Goal: Task Accomplishment & Management: Complete application form

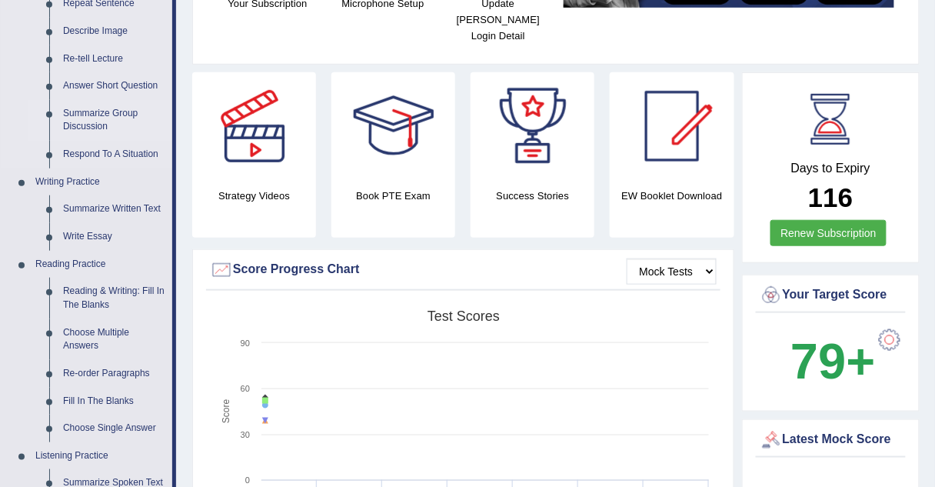
scroll to position [239, 0]
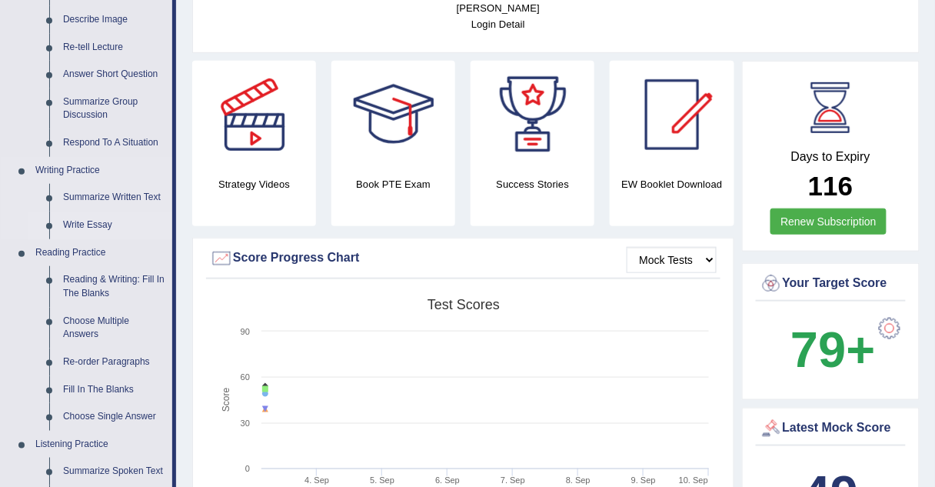
click at [92, 224] on link "Write Essay" at bounding box center [114, 225] width 116 height 28
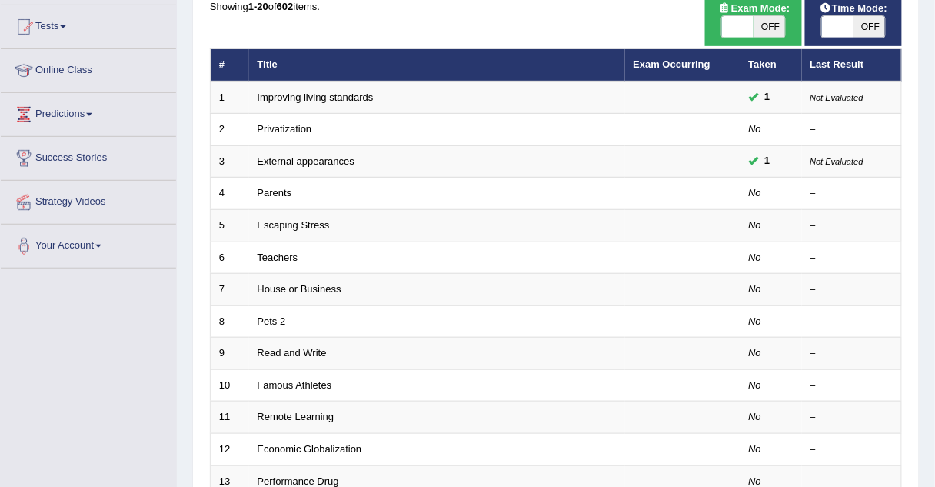
scroll to position [159, 0]
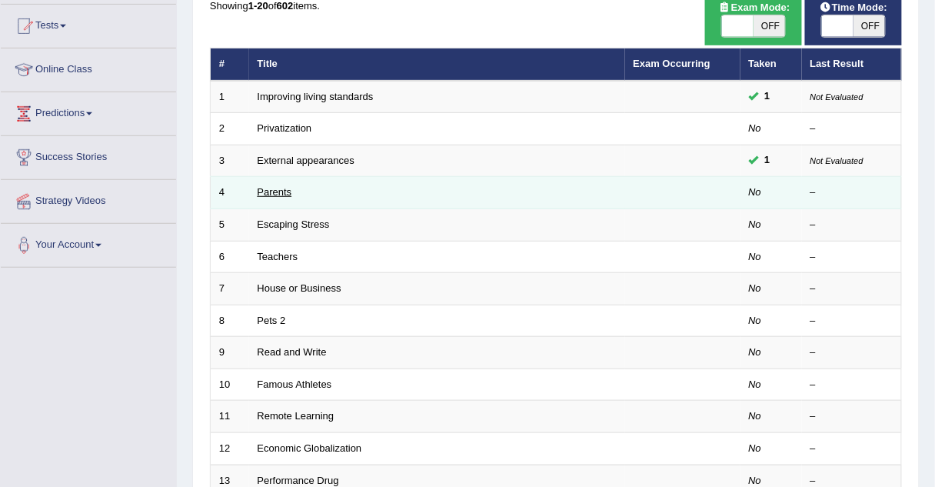
click at [285, 189] on link "Parents" at bounding box center [275, 192] width 35 height 12
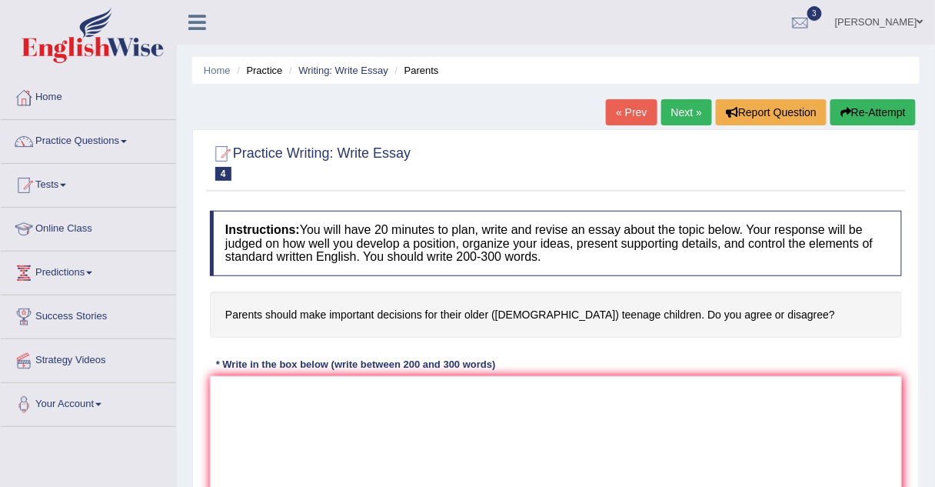
click at [285, 189] on div "Practice Writing: Write Essay 4 Parents" at bounding box center [556, 165] width 700 height 54
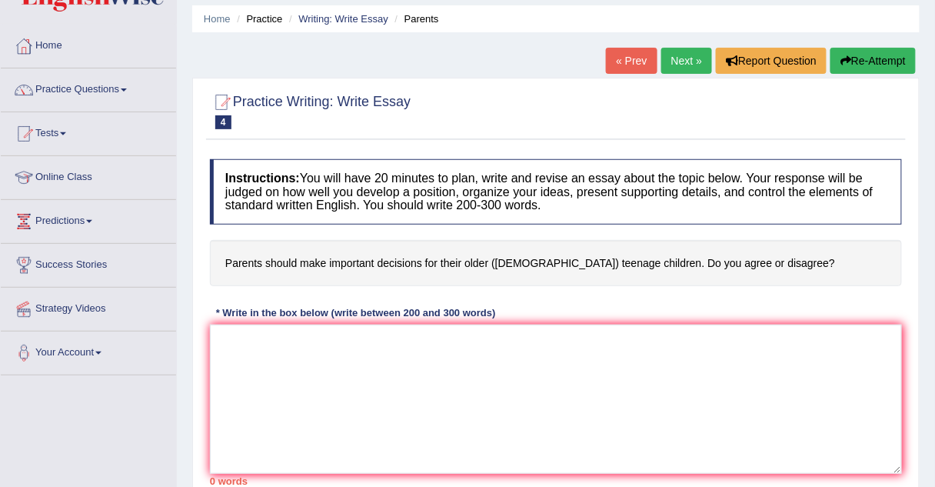
scroll to position [51, 0]
click at [682, 60] on link "Next »" at bounding box center [686, 61] width 51 height 26
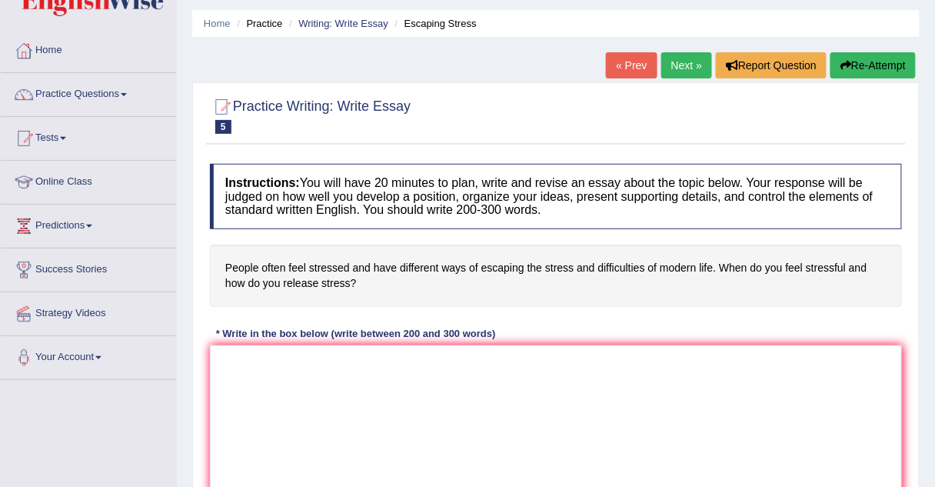
scroll to position [48, 0]
click at [683, 63] on link "Next »" at bounding box center [686, 65] width 51 height 26
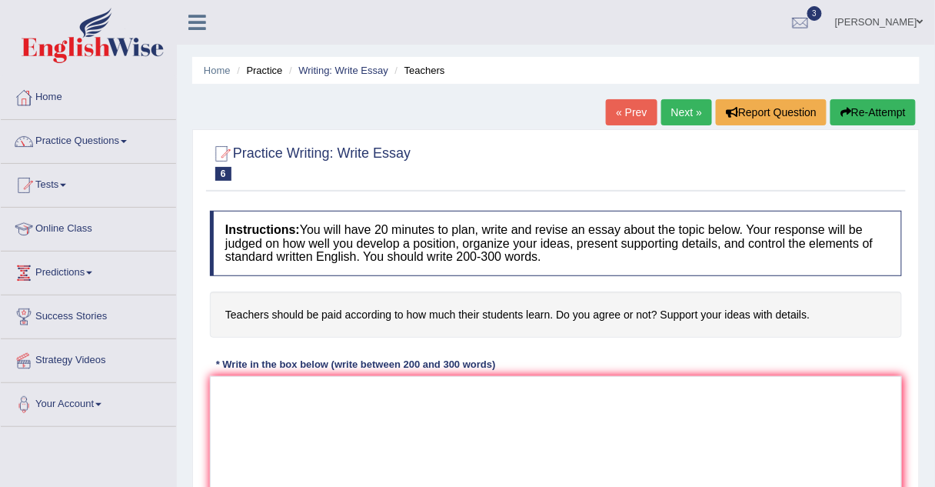
click at [435, 278] on div "Instructions: You will have 20 minutes to plan, write and revise an essay about…" at bounding box center [556, 373] width 700 height 341
click at [676, 117] on link "Next »" at bounding box center [686, 112] width 51 height 26
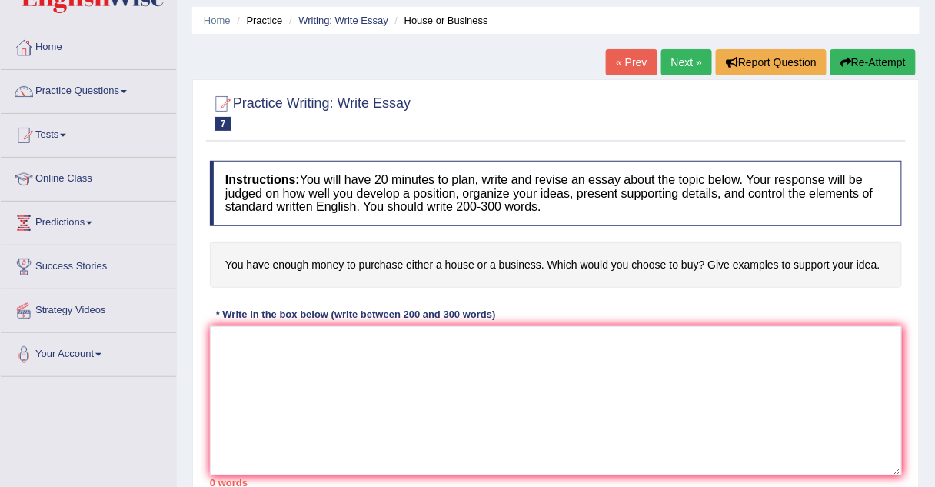
scroll to position [49, 0]
click at [690, 61] on link "Next »" at bounding box center [686, 63] width 51 height 26
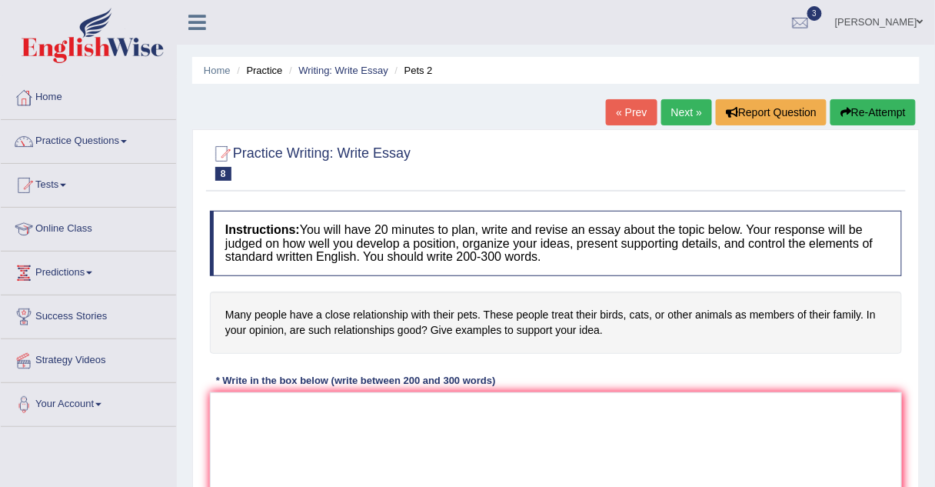
click at [624, 113] on link "« Prev" at bounding box center [631, 112] width 51 height 26
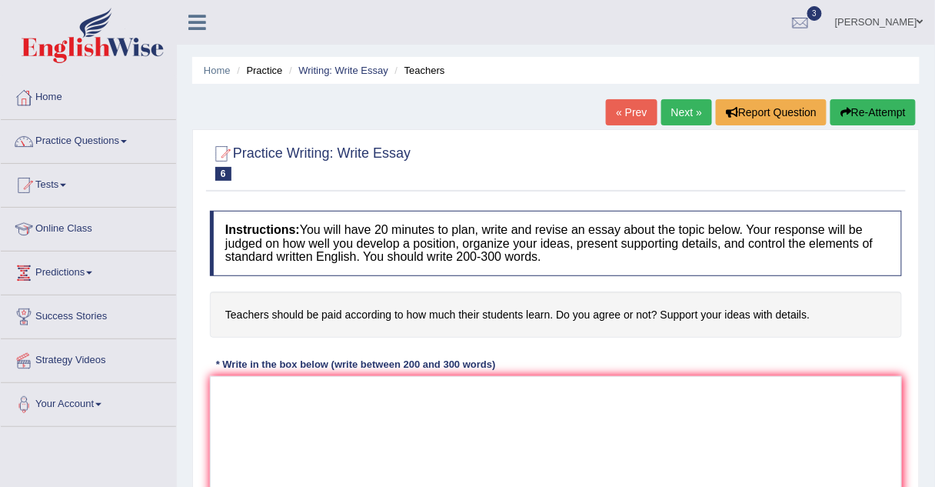
click at [624, 113] on link "« Prev" at bounding box center [631, 112] width 51 height 26
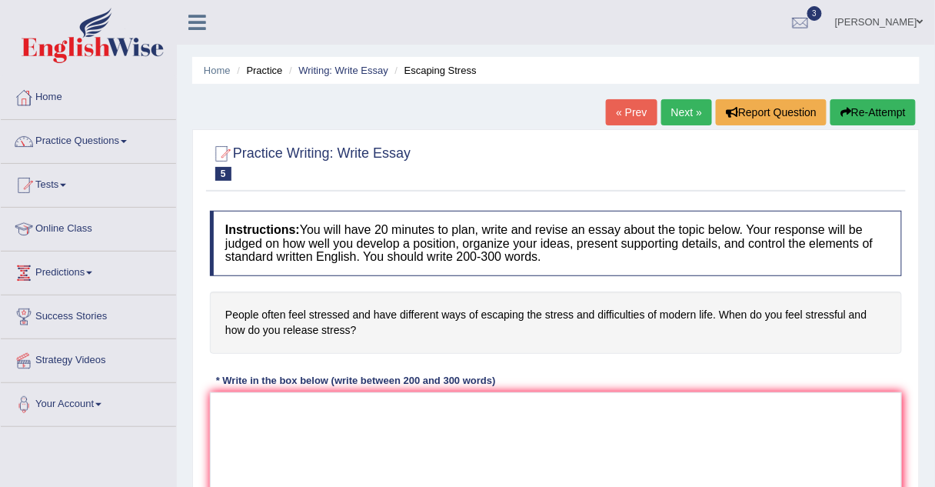
click at [637, 115] on link "« Prev" at bounding box center [631, 112] width 51 height 26
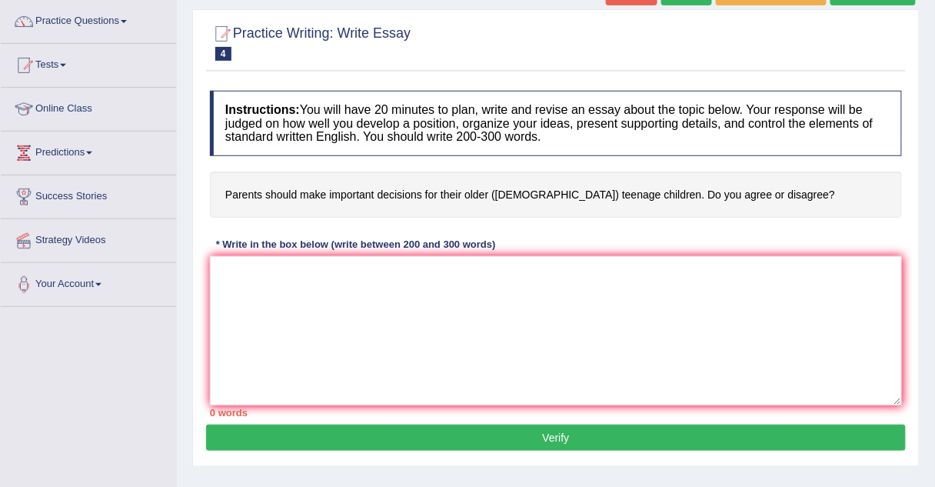
scroll to position [123, 0]
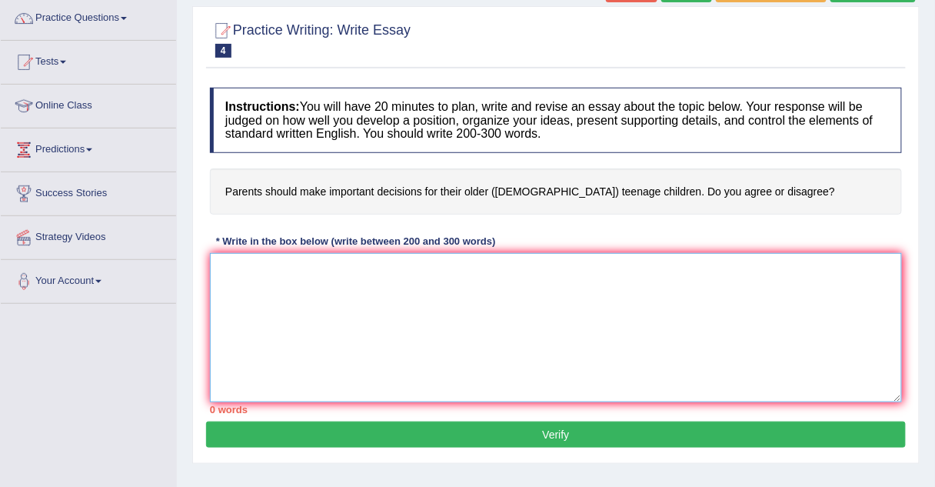
click at [314, 273] on textarea at bounding box center [556, 327] width 692 height 149
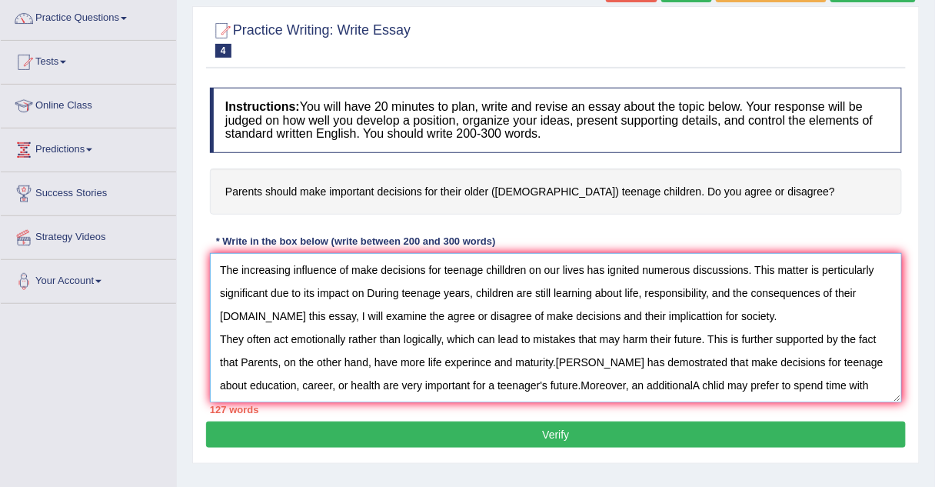
click at [664, 383] on textarea "The increasing influence of make decisions for teenage chilldren on our lives h…" at bounding box center [556, 327] width 692 height 149
click at [870, 381] on textarea "The increasing influence of make decisions for teenage chilldren on our lives h…" at bounding box center [556, 327] width 692 height 149
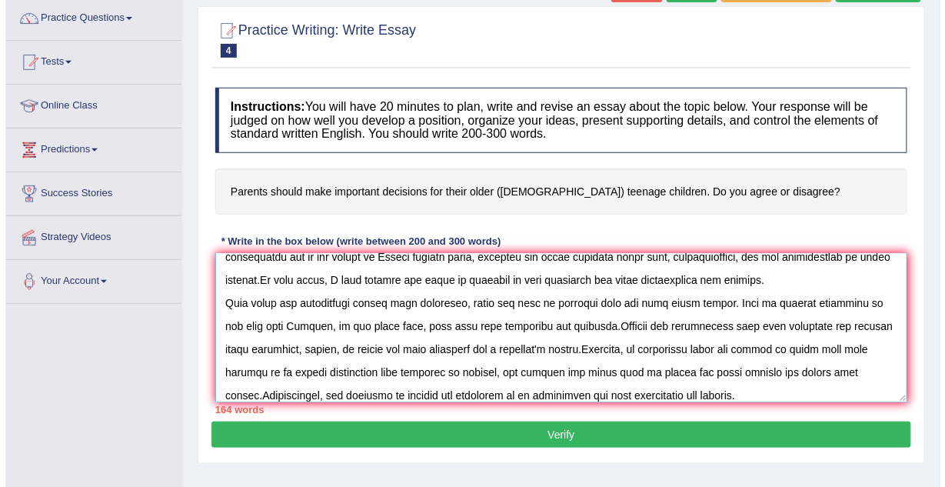
scroll to position [59, 0]
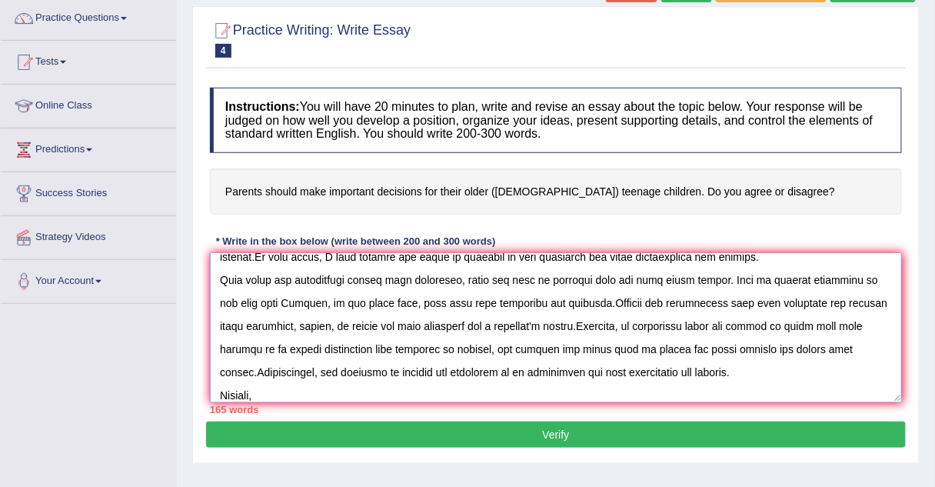
type textarea "The increasing influence of make decisions for teenage chilldren on our lives h…"
click at [742, 433] on button "Verify" at bounding box center [556, 434] width 700 height 26
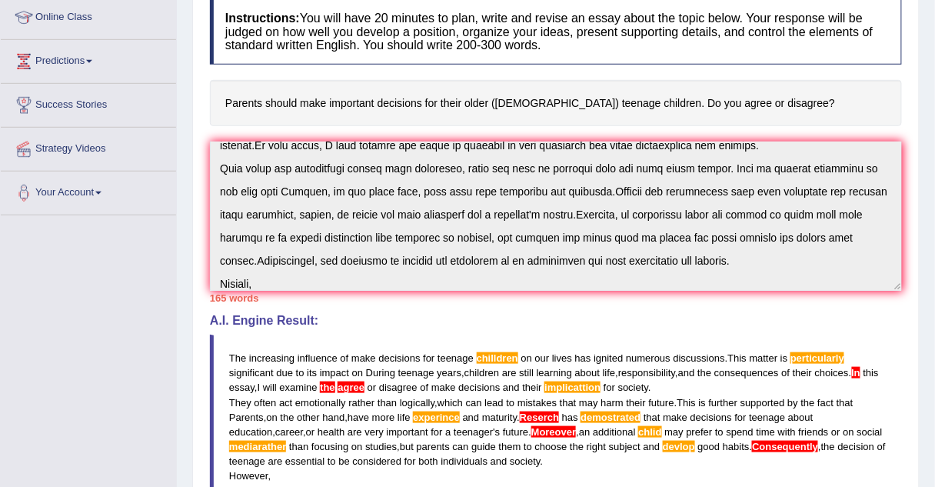
scroll to position [513, 0]
